Goal: Transaction & Acquisition: Book appointment/travel/reservation

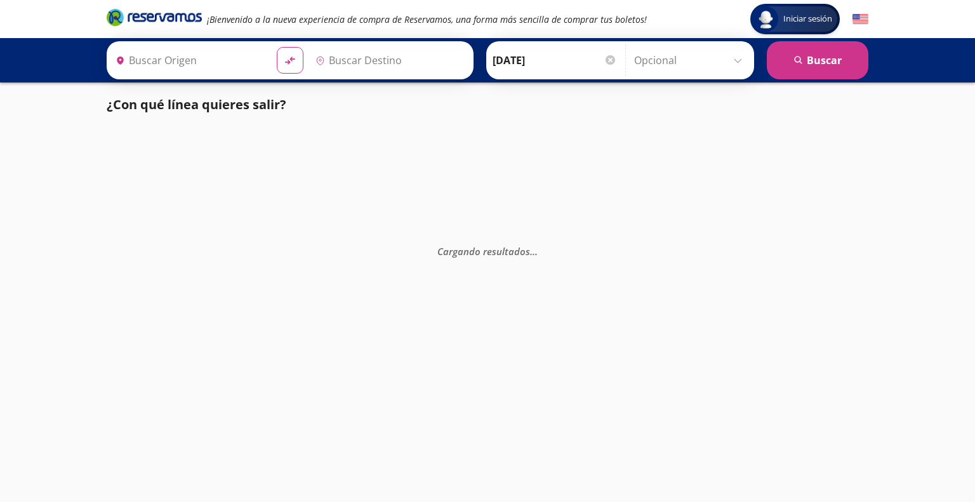
type input "[GEOGRAPHIC_DATA], [GEOGRAPHIC_DATA]"
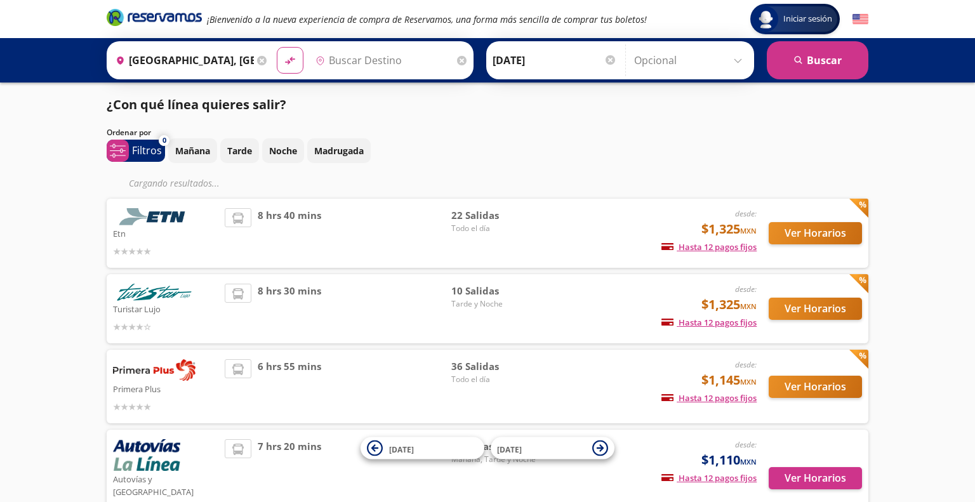
type input "[GEOGRAPHIC_DATA], [GEOGRAPHIC_DATA]"
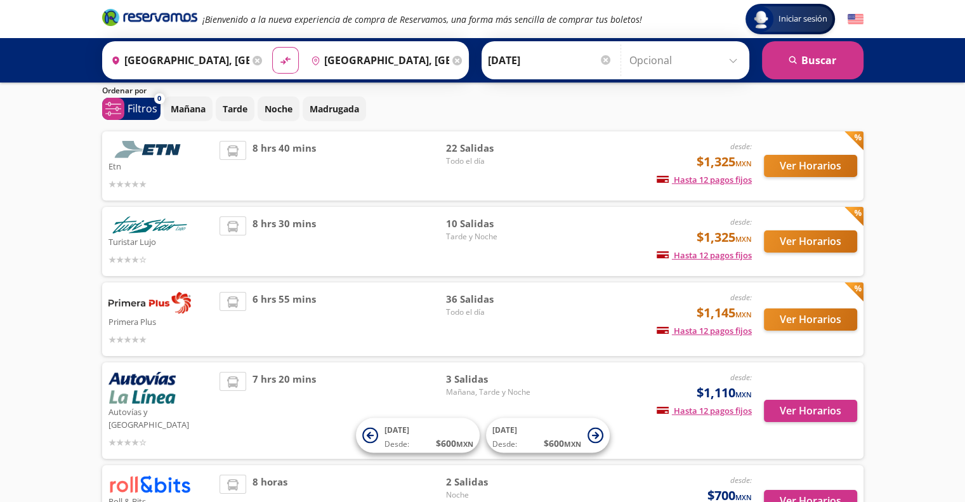
scroll to position [63, 0]
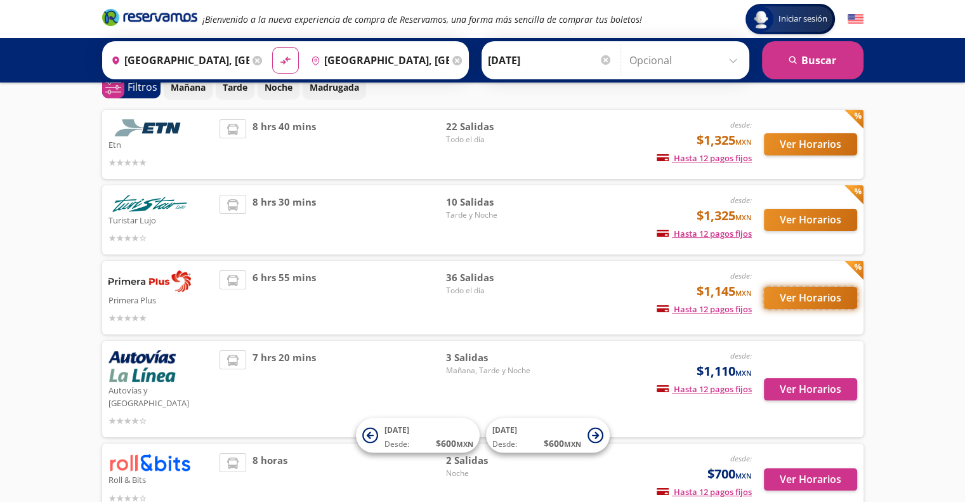
click at [821, 293] on button "Ver Horarios" at bounding box center [810, 298] width 93 height 22
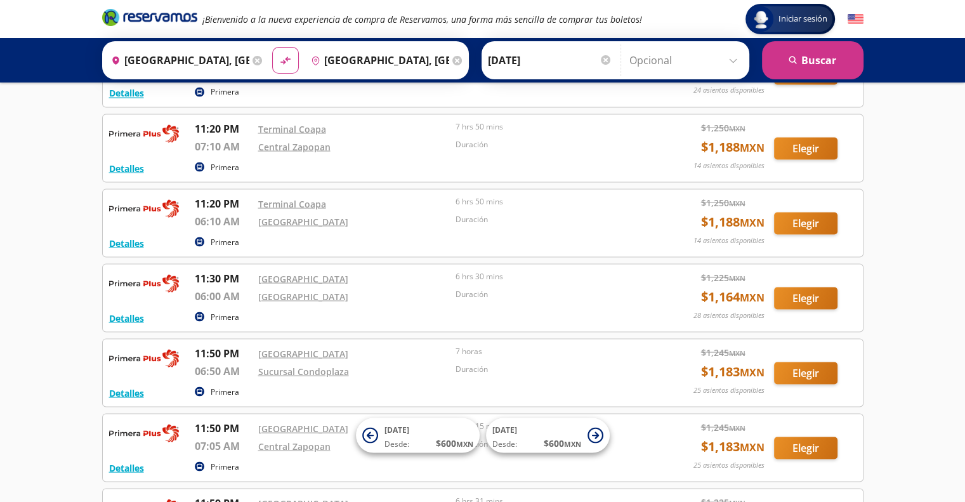
scroll to position [2348, 0]
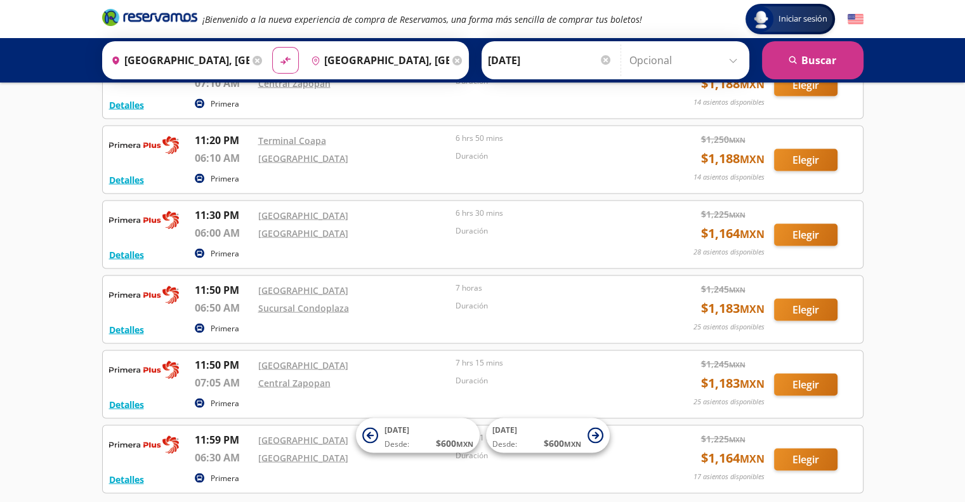
click at [253, 63] on icon at bounding box center [258, 61] width 10 height 10
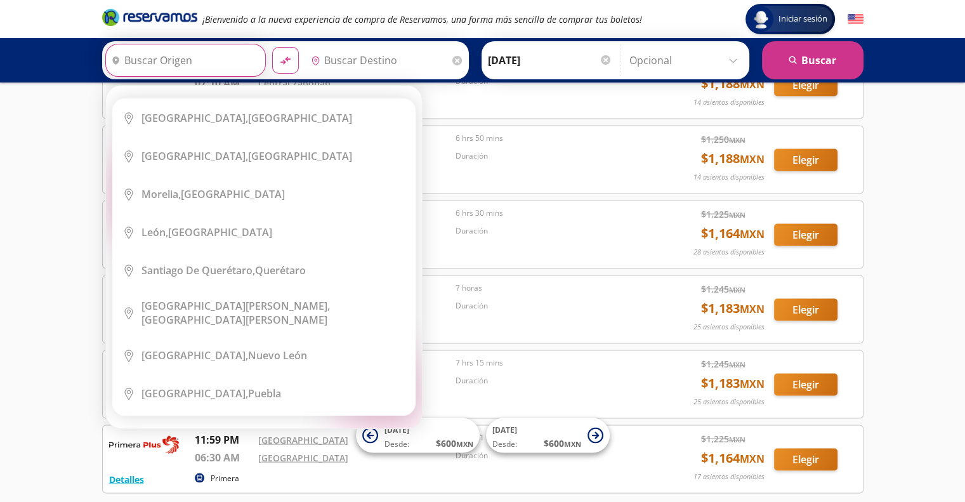
scroll to position [0, 0]
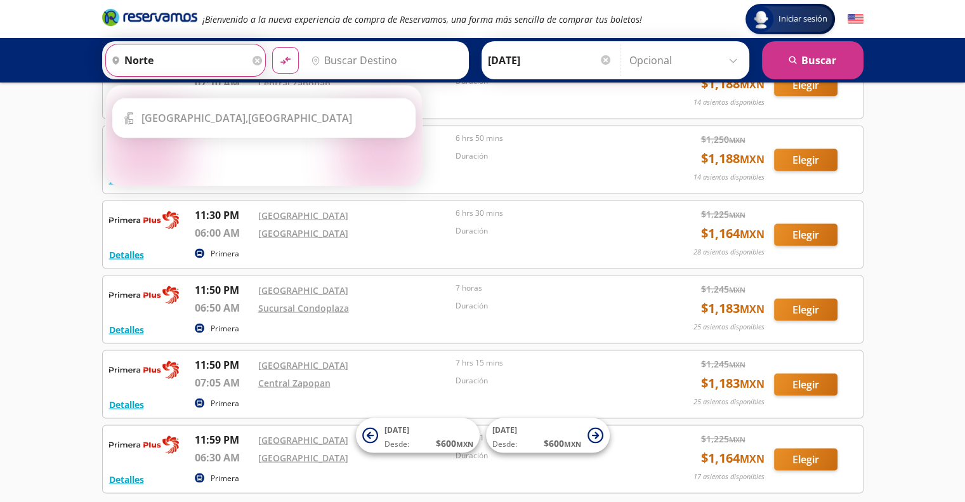
type input "norte"
click at [253, 58] on icon at bounding box center [258, 61] width 10 height 10
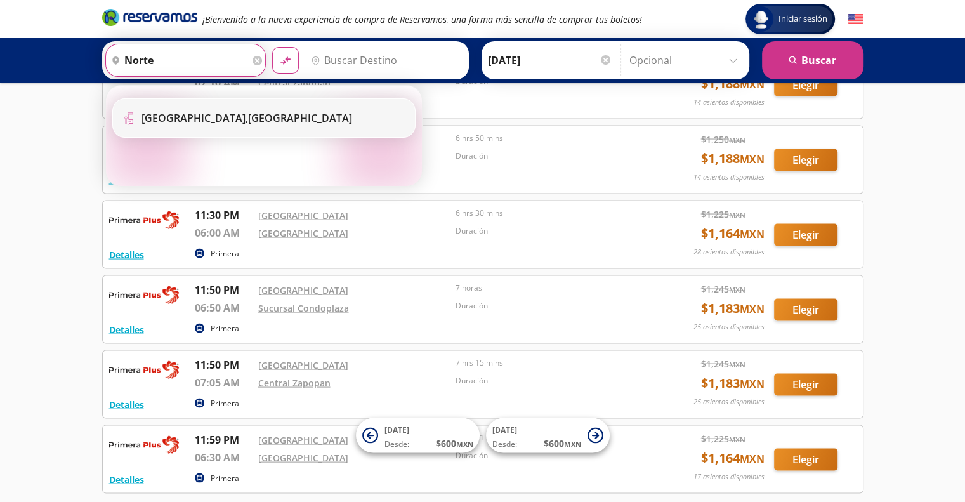
click at [215, 114] on b "[GEOGRAPHIC_DATA]," at bounding box center [194, 118] width 107 height 14
type input "[GEOGRAPHIC_DATA], [GEOGRAPHIC_DATA]"
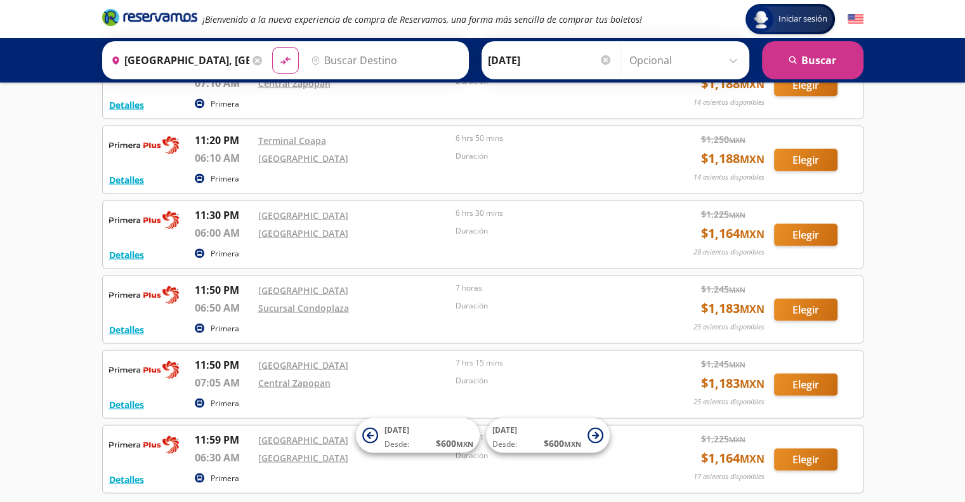
click at [354, 55] on input "Destino" at bounding box center [384, 60] width 156 height 32
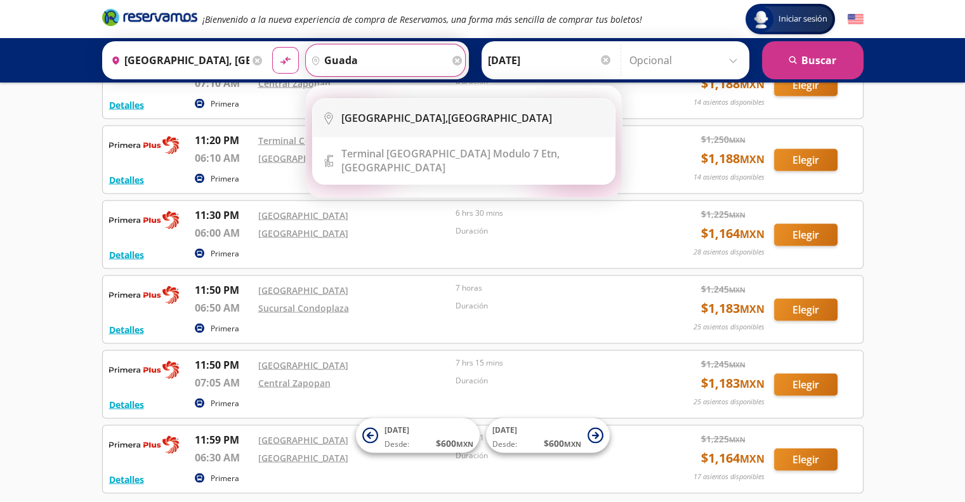
click at [376, 121] on b "[GEOGRAPHIC_DATA]," at bounding box center [394, 118] width 107 height 14
type input "[GEOGRAPHIC_DATA], [GEOGRAPHIC_DATA]"
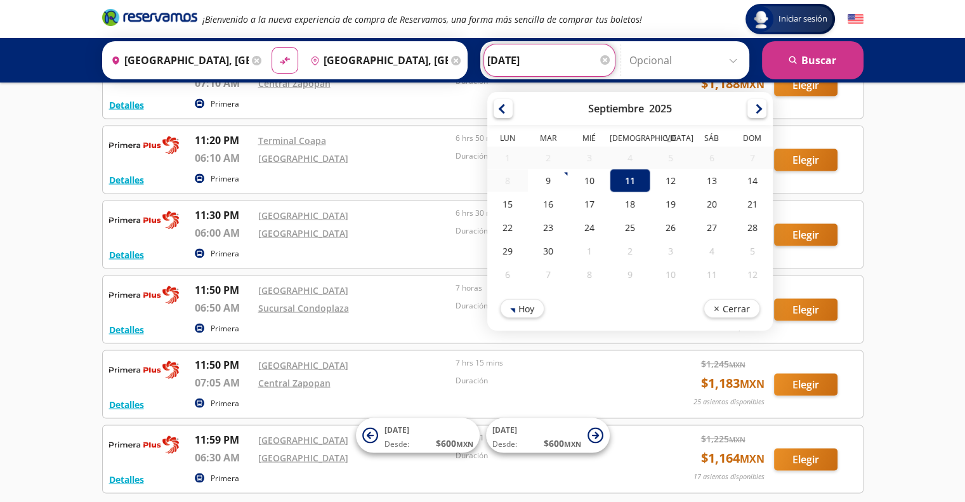
click at [523, 60] on input "[DATE]" at bounding box center [549, 60] width 124 height 32
click at [815, 64] on button "search [GEOGRAPHIC_DATA]" at bounding box center [813, 60] width 102 height 38
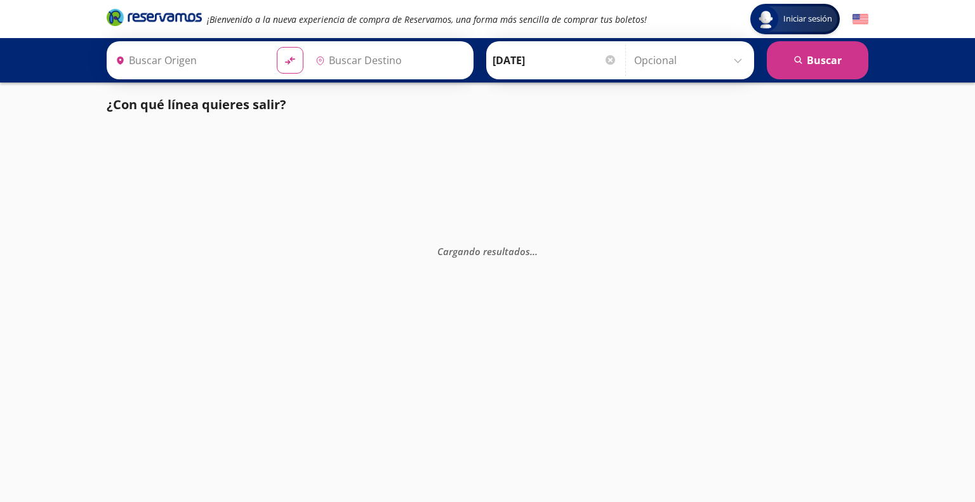
type input "[GEOGRAPHIC_DATA], [GEOGRAPHIC_DATA]"
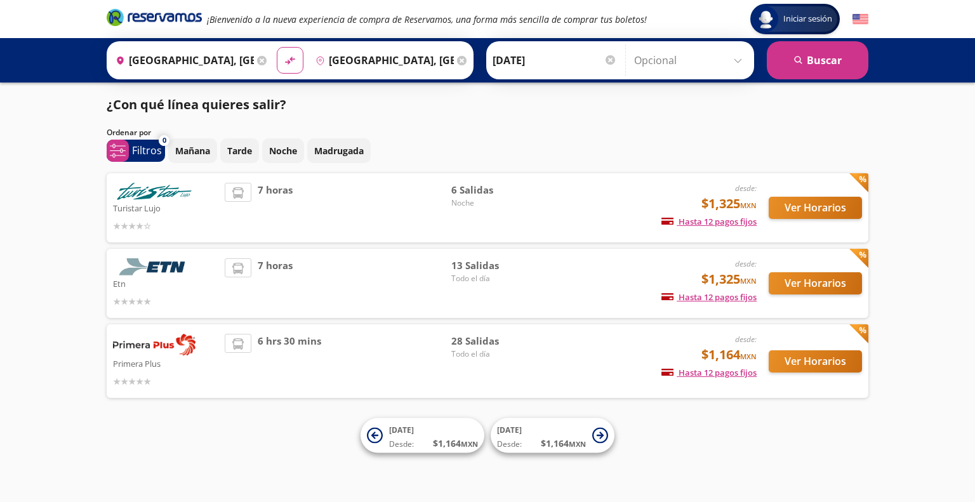
click at [257, 57] on icon at bounding box center [262, 61] width 10 height 10
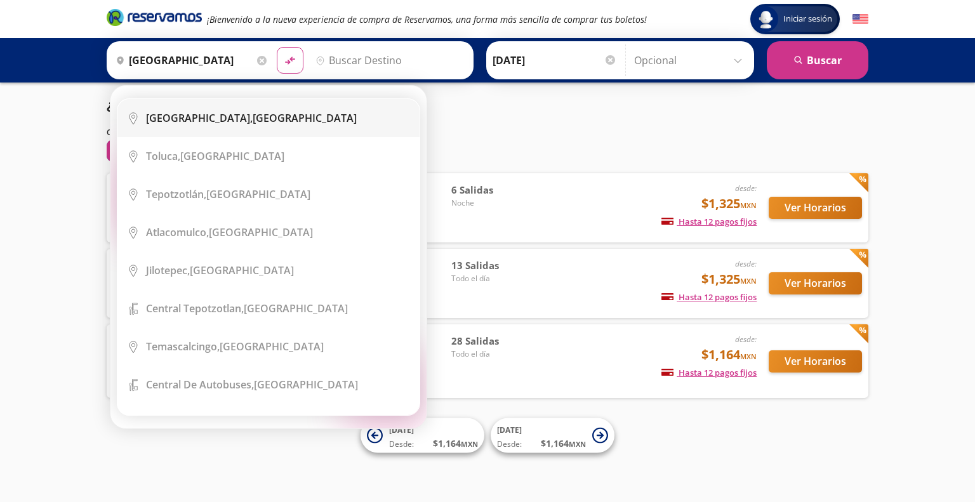
click at [232, 111] on b "[GEOGRAPHIC_DATA]," at bounding box center [199, 118] width 107 height 14
type input "[GEOGRAPHIC_DATA], [GEOGRAPHIC_DATA]"
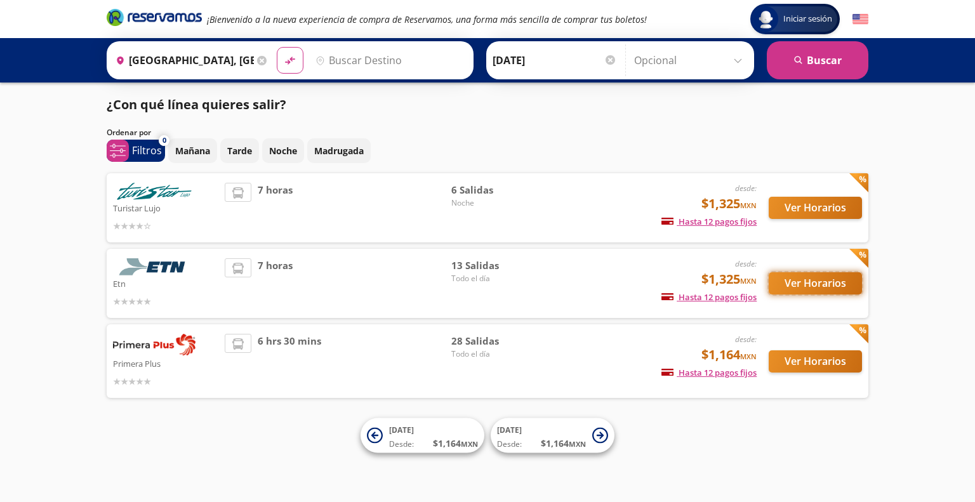
click at [823, 289] on button "Ver Horarios" at bounding box center [814, 283] width 93 height 22
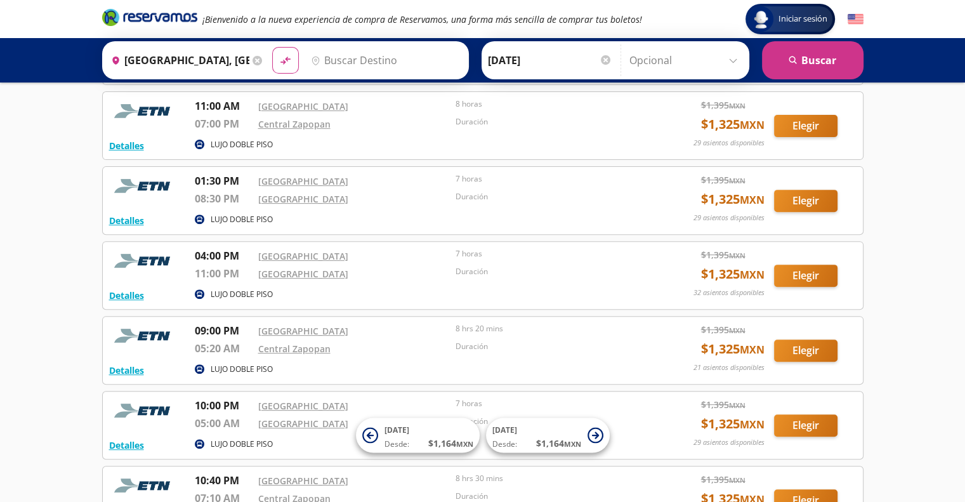
scroll to position [414, 0]
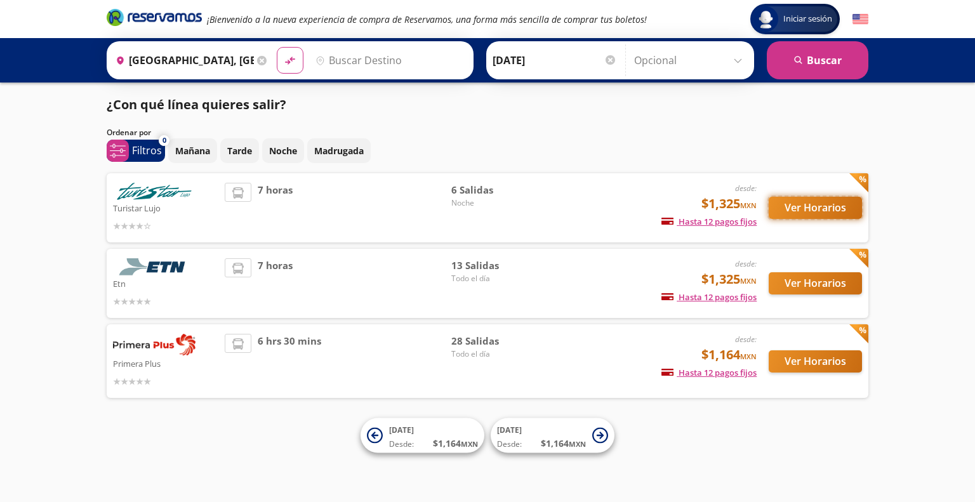
click at [807, 207] on button "Ver Horarios" at bounding box center [814, 208] width 93 height 22
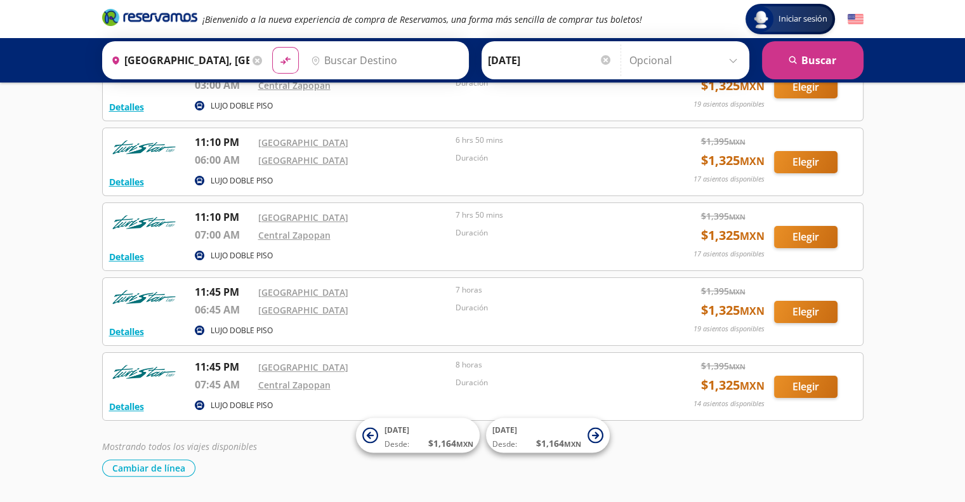
scroll to position [146, 0]
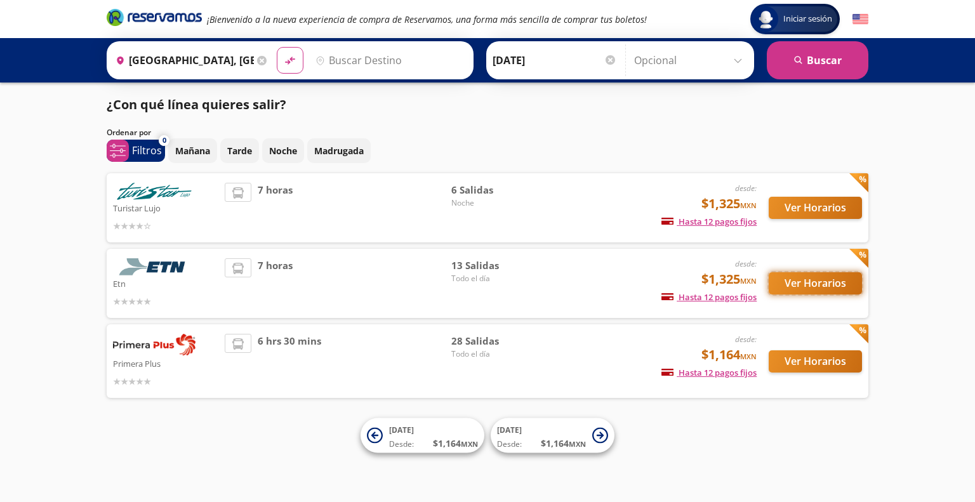
click at [816, 279] on button "Ver Horarios" at bounding box center [814, 283] width 93 height 22
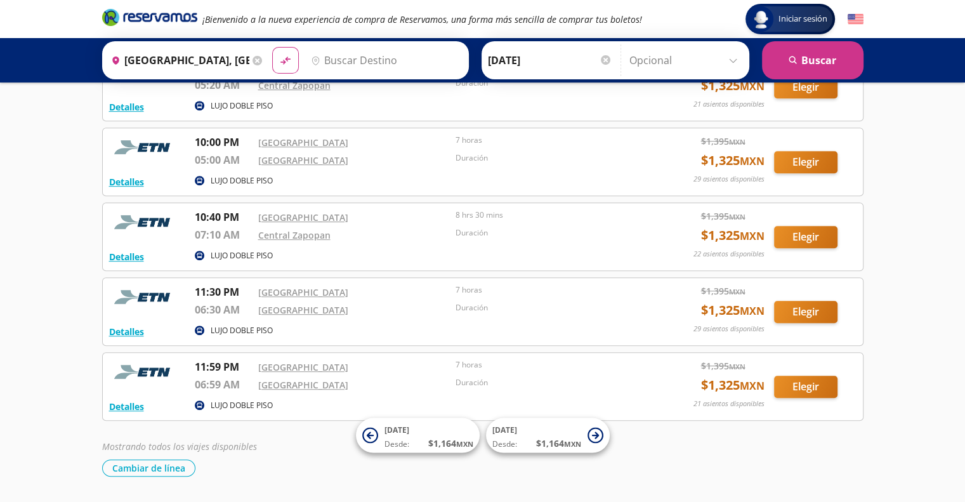
scroll to position [732, 0]
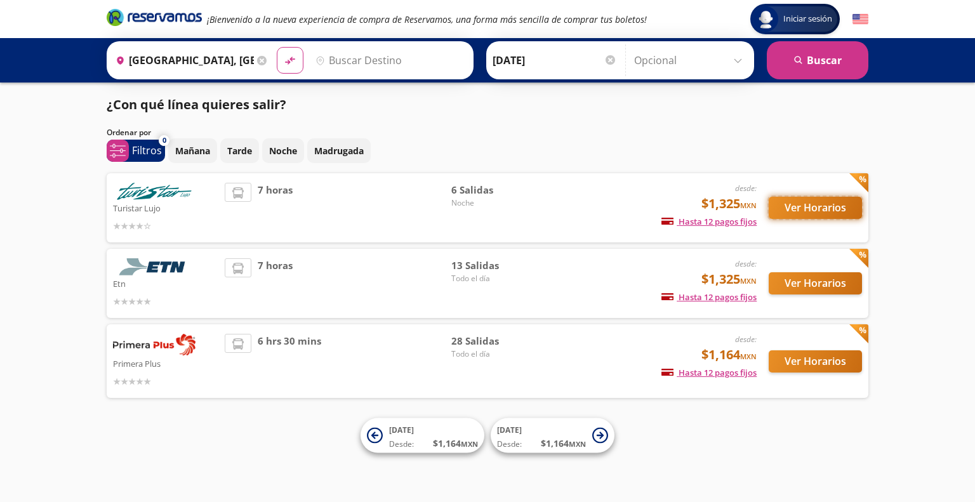
click at [809, 206] on button "Ver Horarios" at bounding box center [814, 208] width 93 height 22
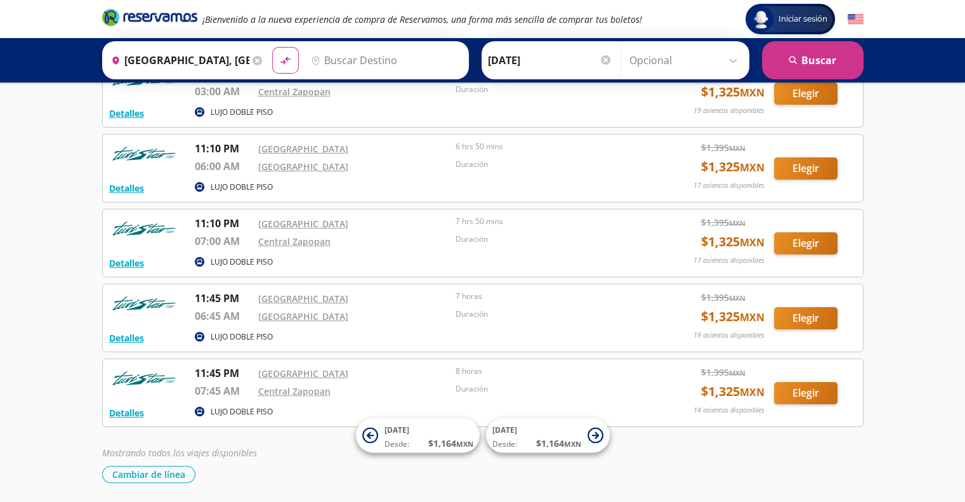
scroll to position [146, 0]
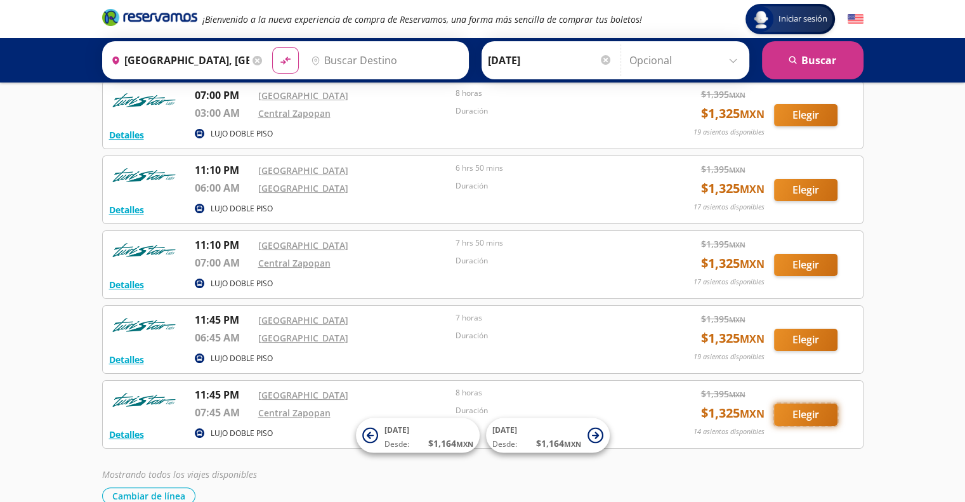
click at [811, 411] on button "Elegir" at bounding box center [805, 415] width 63 height 22
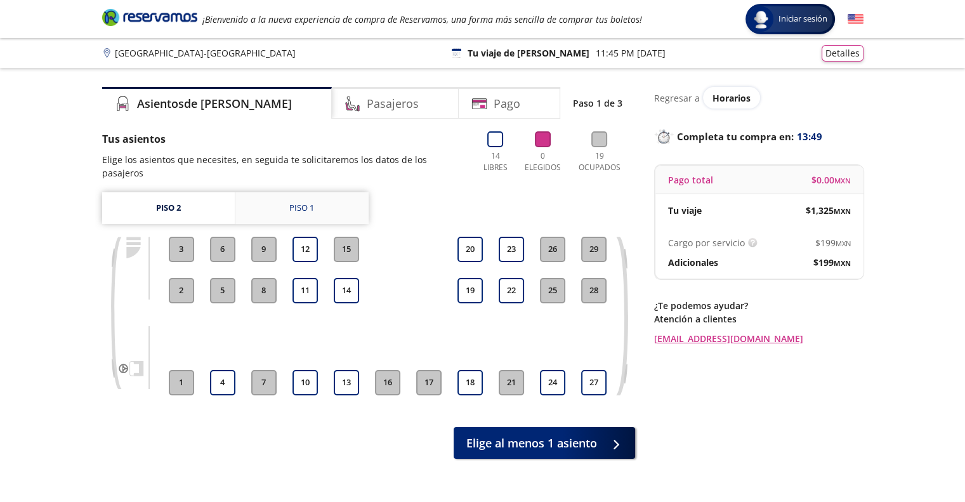
click at [299, 202] on div "Piso 1" at bounding box center [301, 208] width 25 height 13
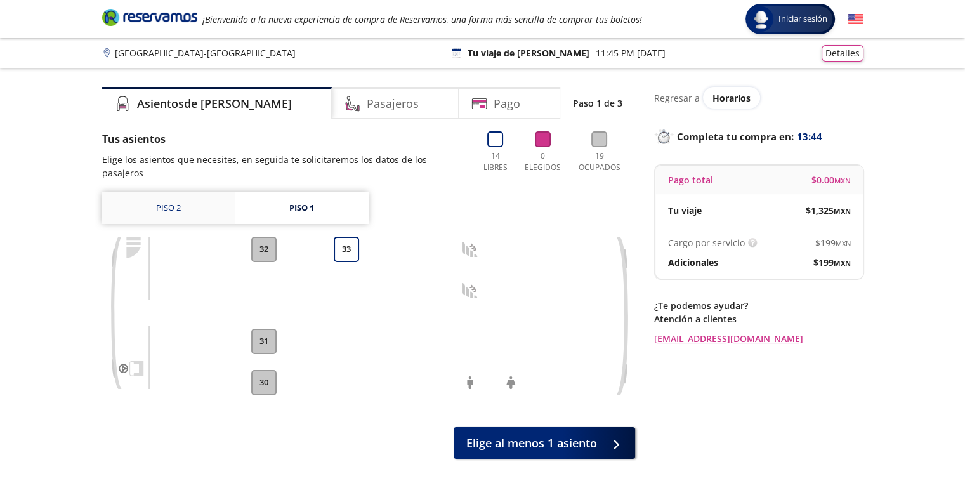
click at [164, 198] on link "Piso 2" at bounding box center [168, 208] width 133 height 32
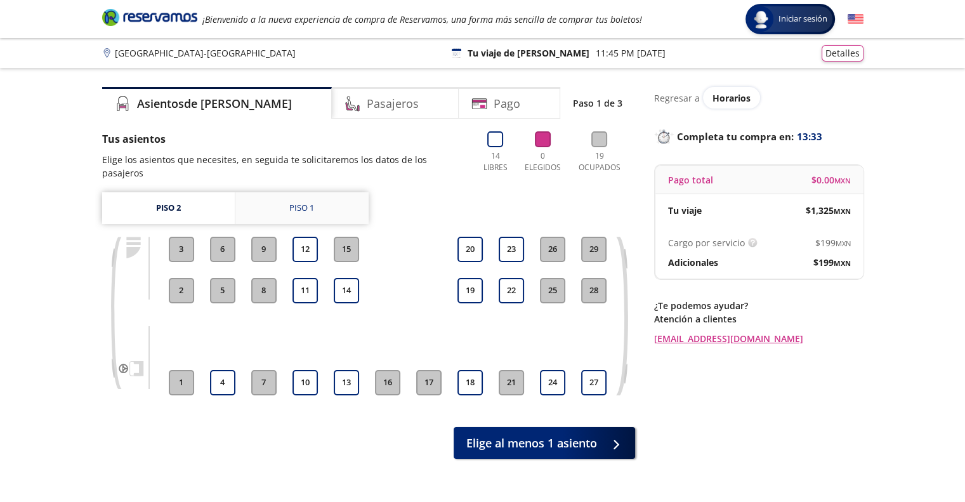
click at [308, 202] on div "Piso 1" at bounding box center [301, 208] width 25 height 13
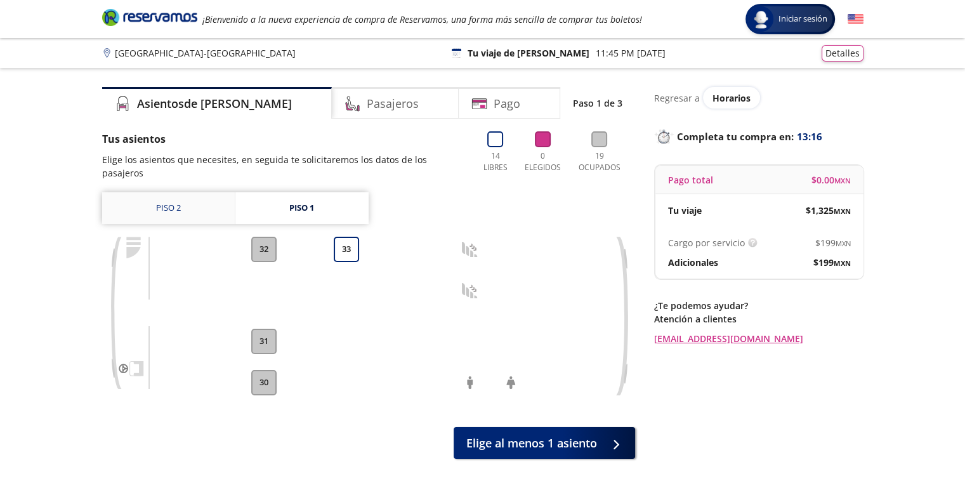
click at [182, 194] on link "Piso 2" at bounding box center [168, 208] width 133 height 32
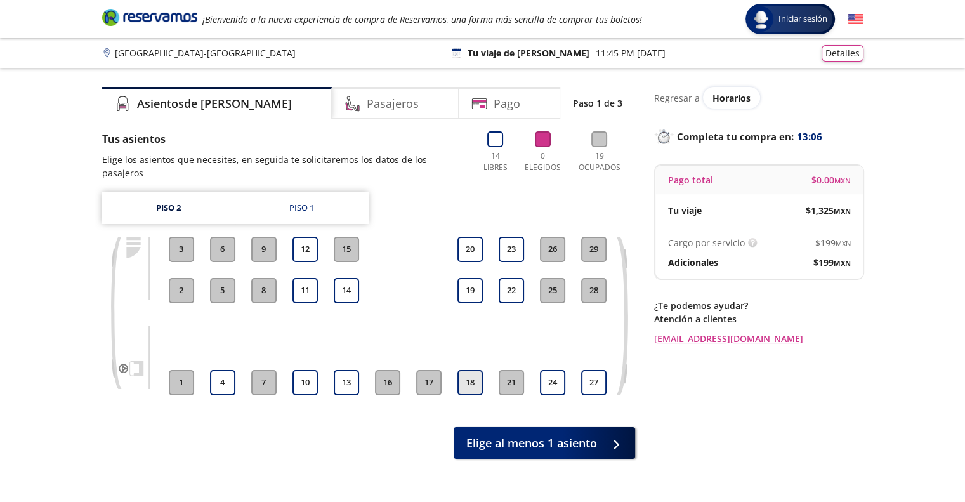
click at [467, 370] on button "18" at bounding box center [469, 382] width 25 height 25
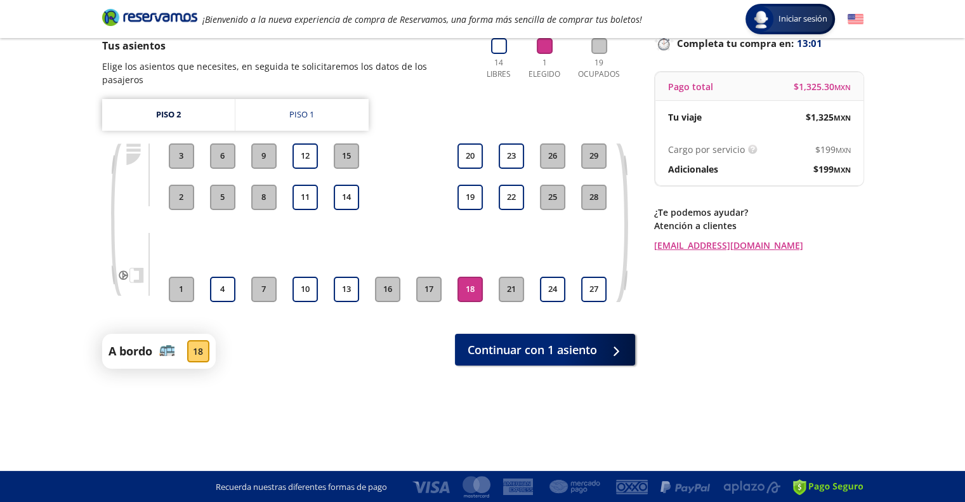
scroll to position [94, 0]
